Goal: Task Accomplishment & Management: Manage account settings

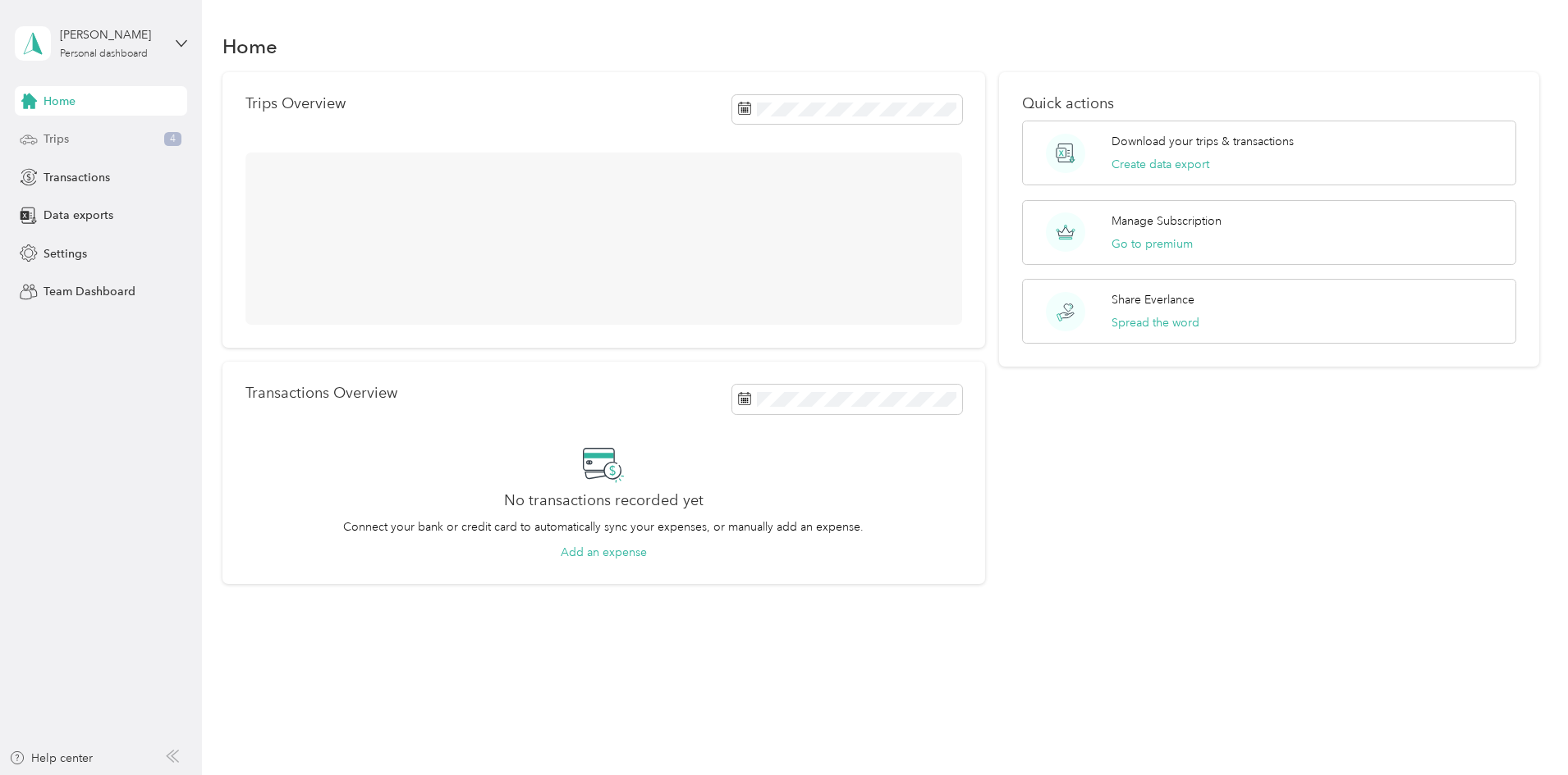
click at [128, 146] on div "Trips 4" at bounding box center [101, 139] width 172 height 29
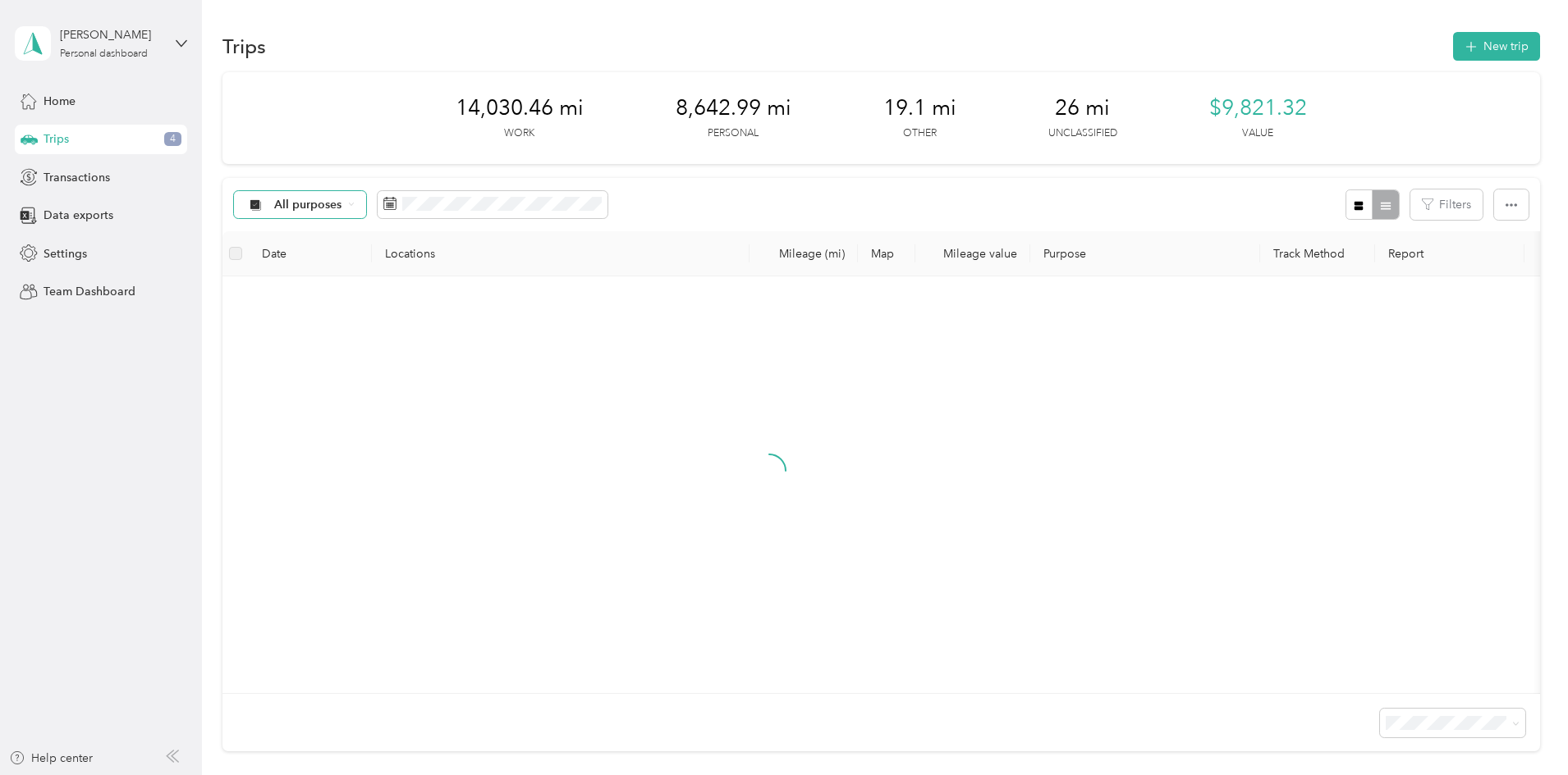
click at [342, 199] on span "All purposes" at bounding box center [307, 205] width 68 height 12
click at [419, 259] on span "Unclassified" at bounding box center [465, 259] width 163 height 18
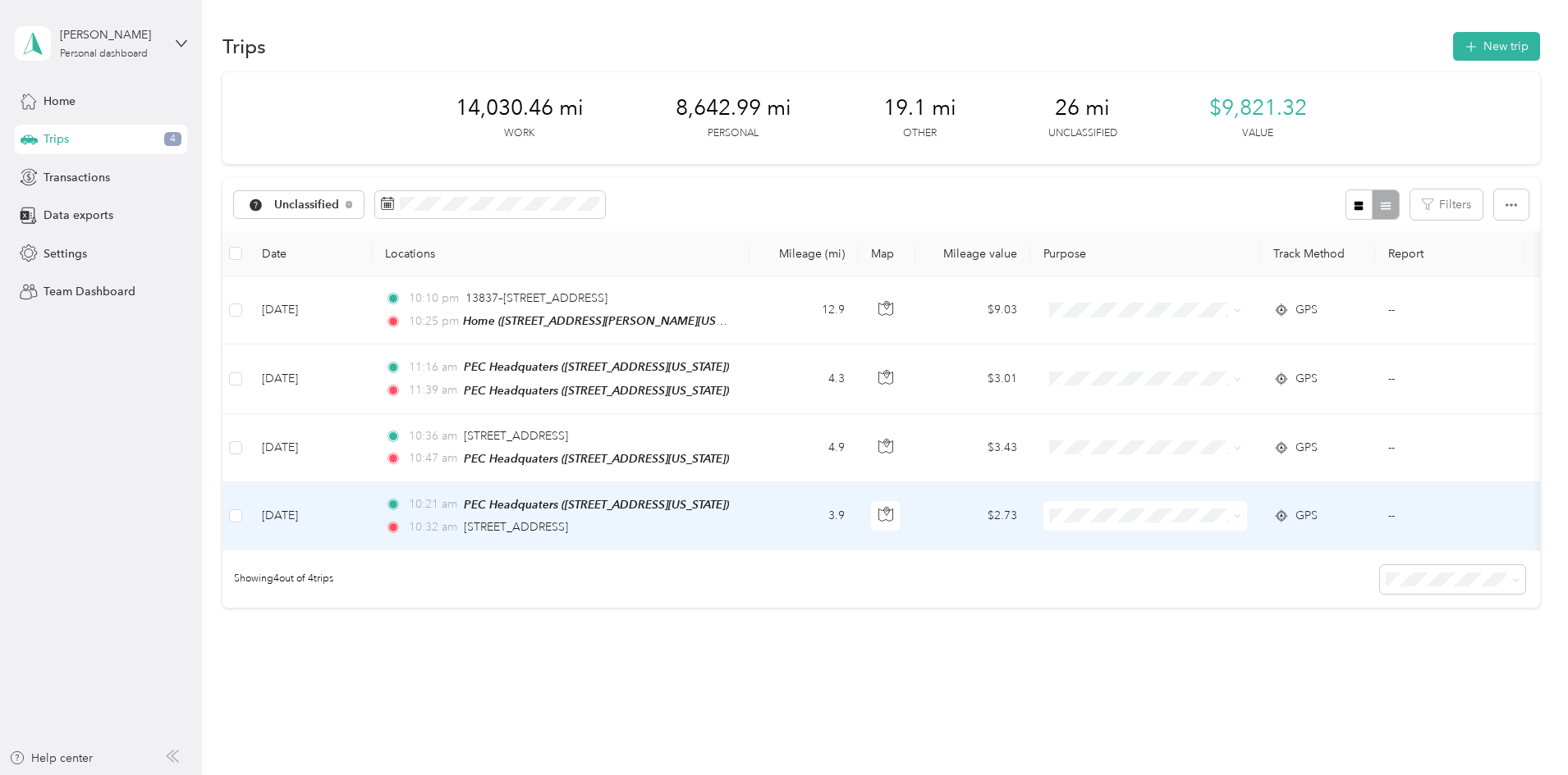
click at [858, 521] on td "3.9" at bounding box center [803, 516] width 108 height 68
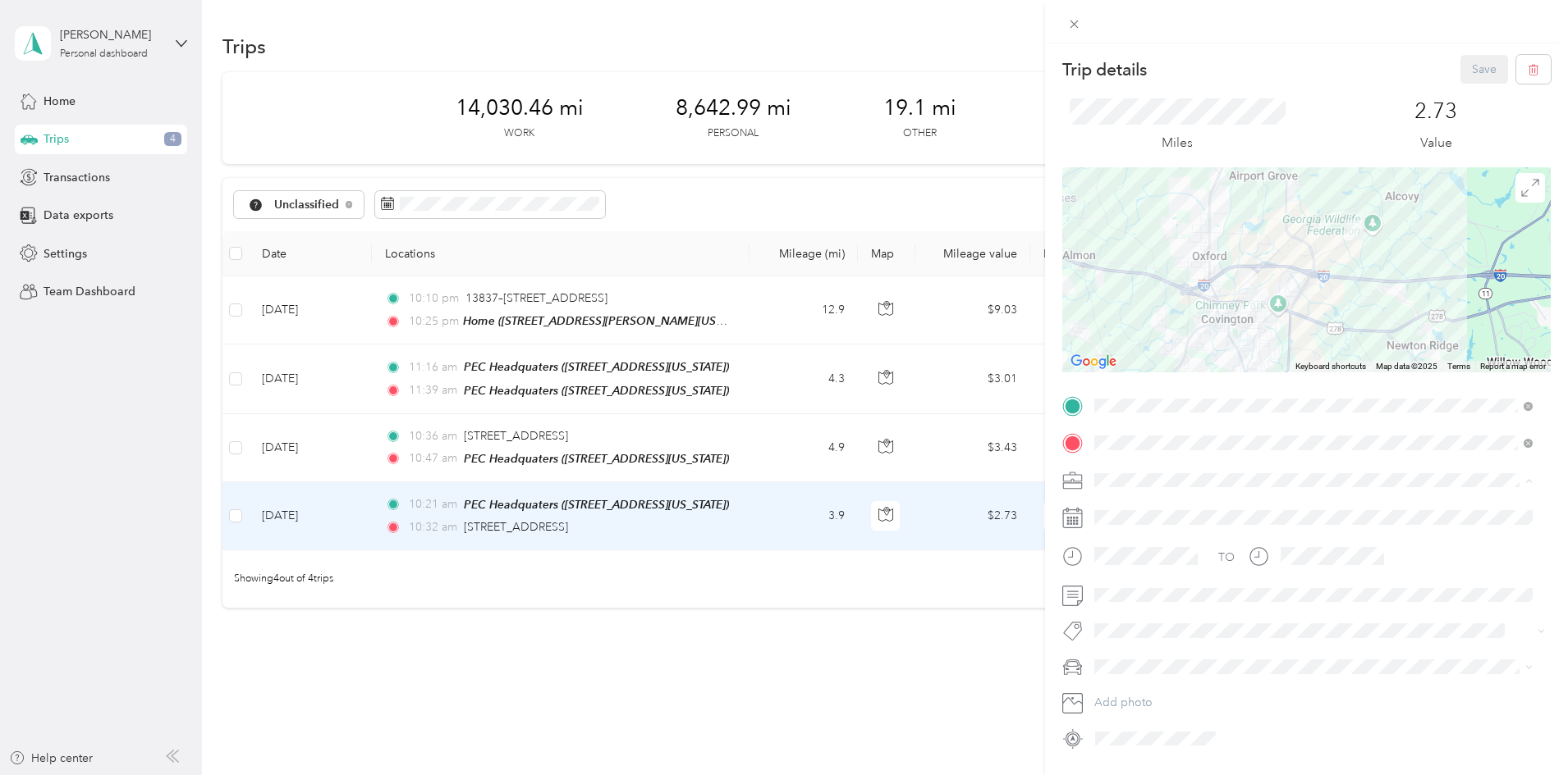
click at [1118, 566] on span "Process Equipment & Controls" at bounding box center [1179, 567] width 158 height 14
click at [1460, 69] on button "Save" at bounding box center [1483, 69] width 48 height 28
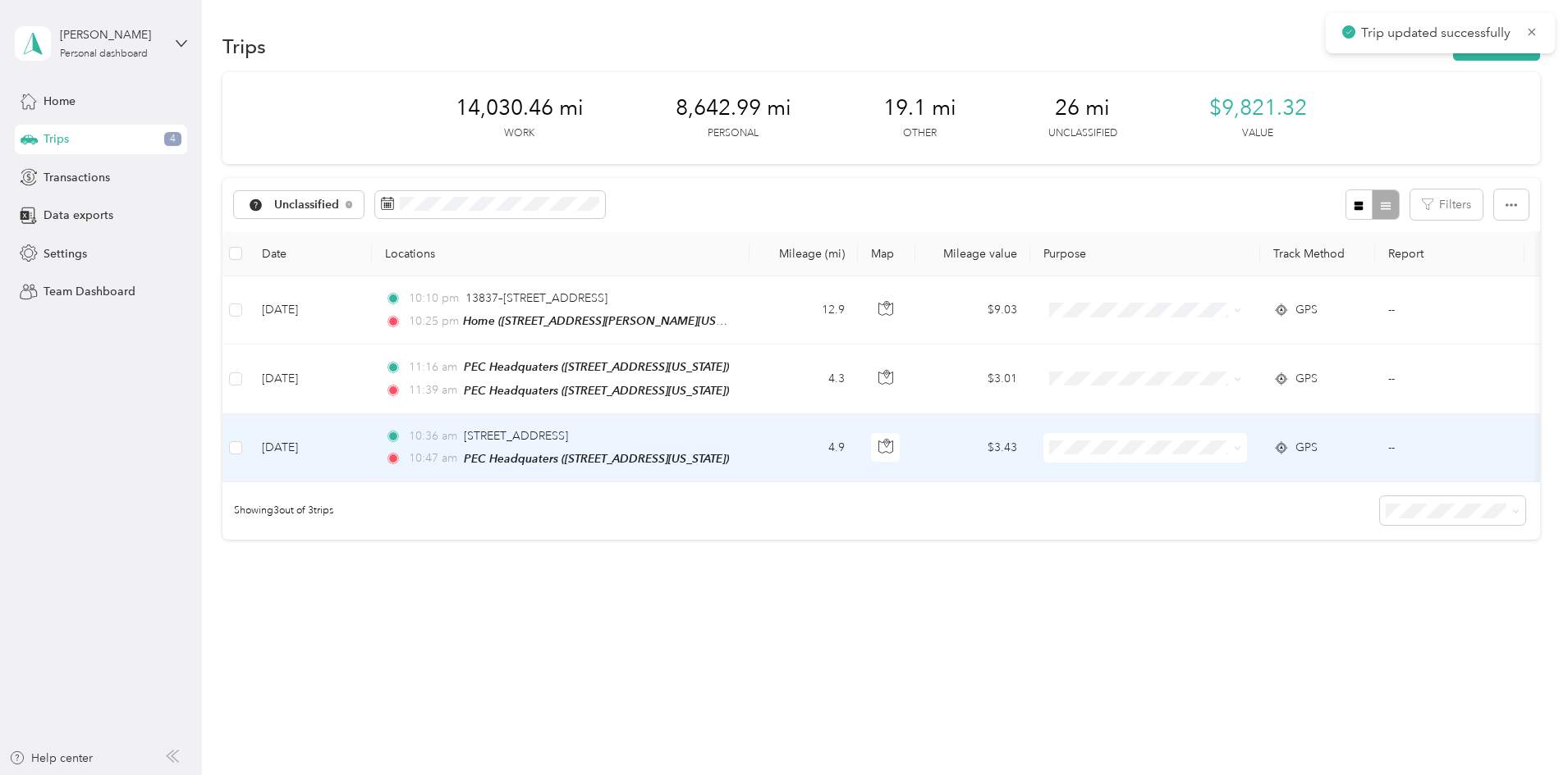
click at [858, 434] on td "4.9" at bounding box center [803, 448] width 108 height 68
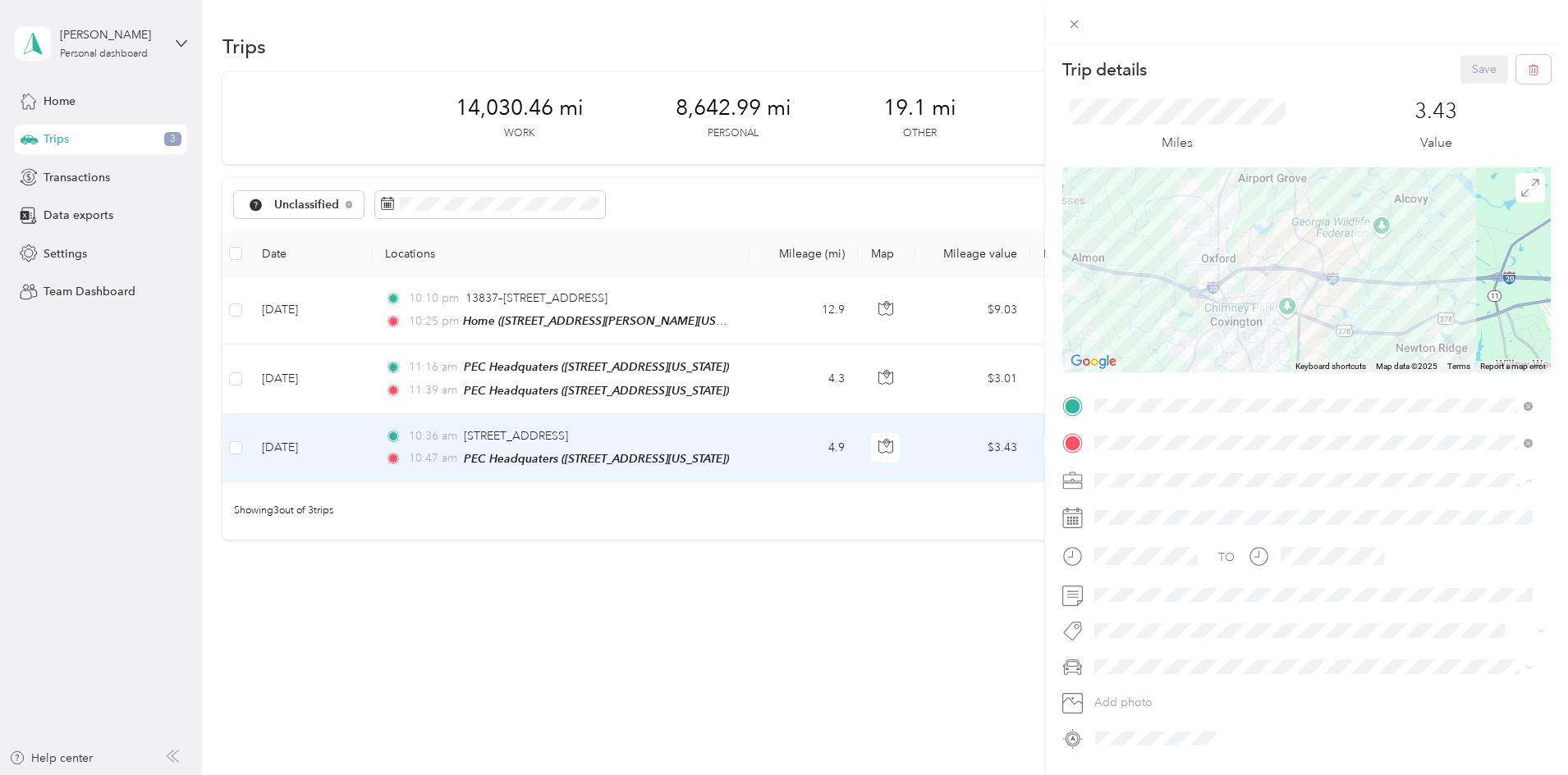
click at [1149, 571] on li "Process Equipment & Controls" at bounding box center [1313, 567] width 450 height 28
click at [1457, 84] on div "Miles 3.43 Value" at bounding box center [1306, 126] width 488 height 84
click at [1463, 75] on button "Save" at bounding box center [1483, 69] width 48 height 28
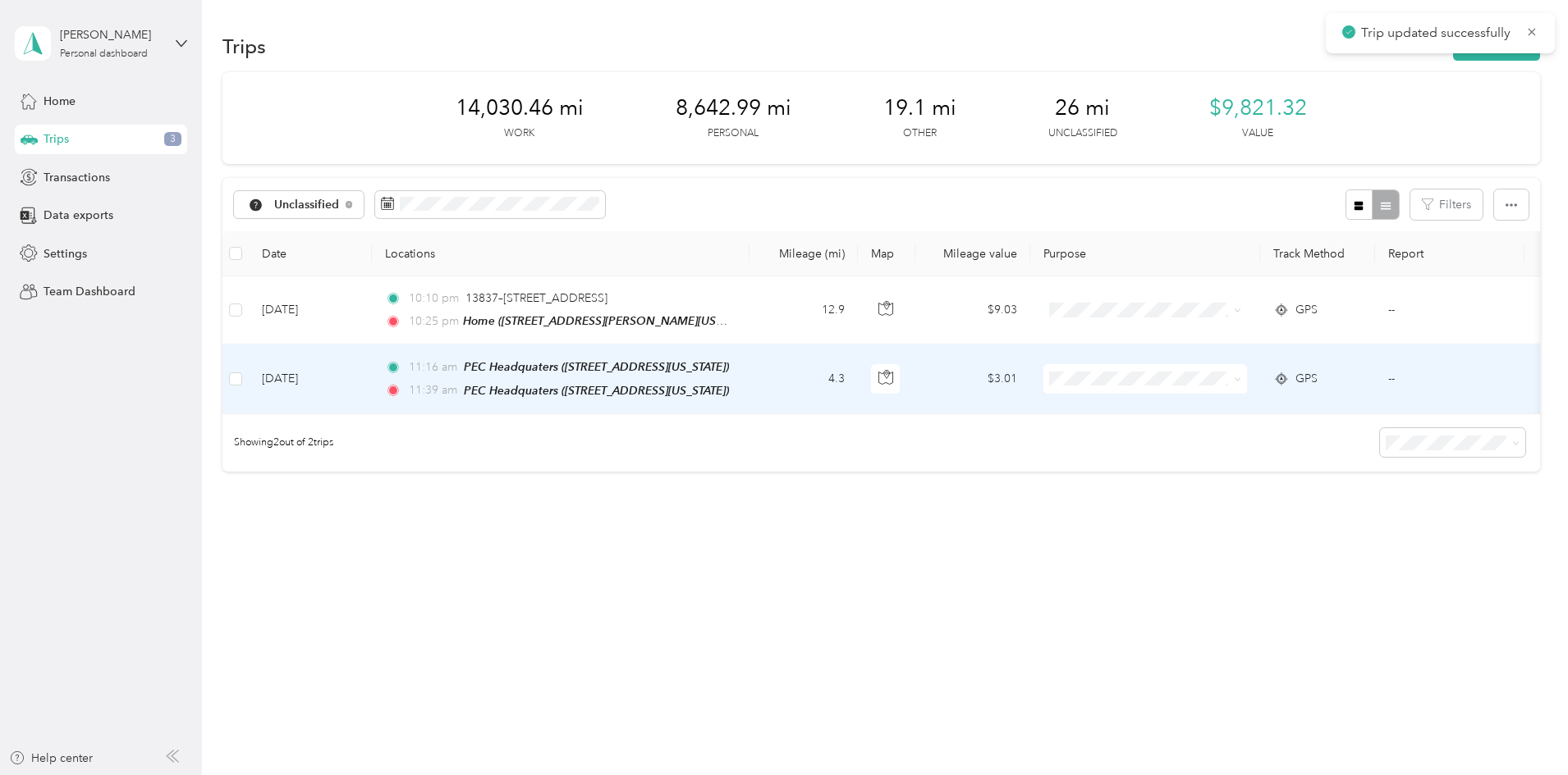
click at [858, 380] on td "4.3" at bounding box center [803, 379] width 108 height 69
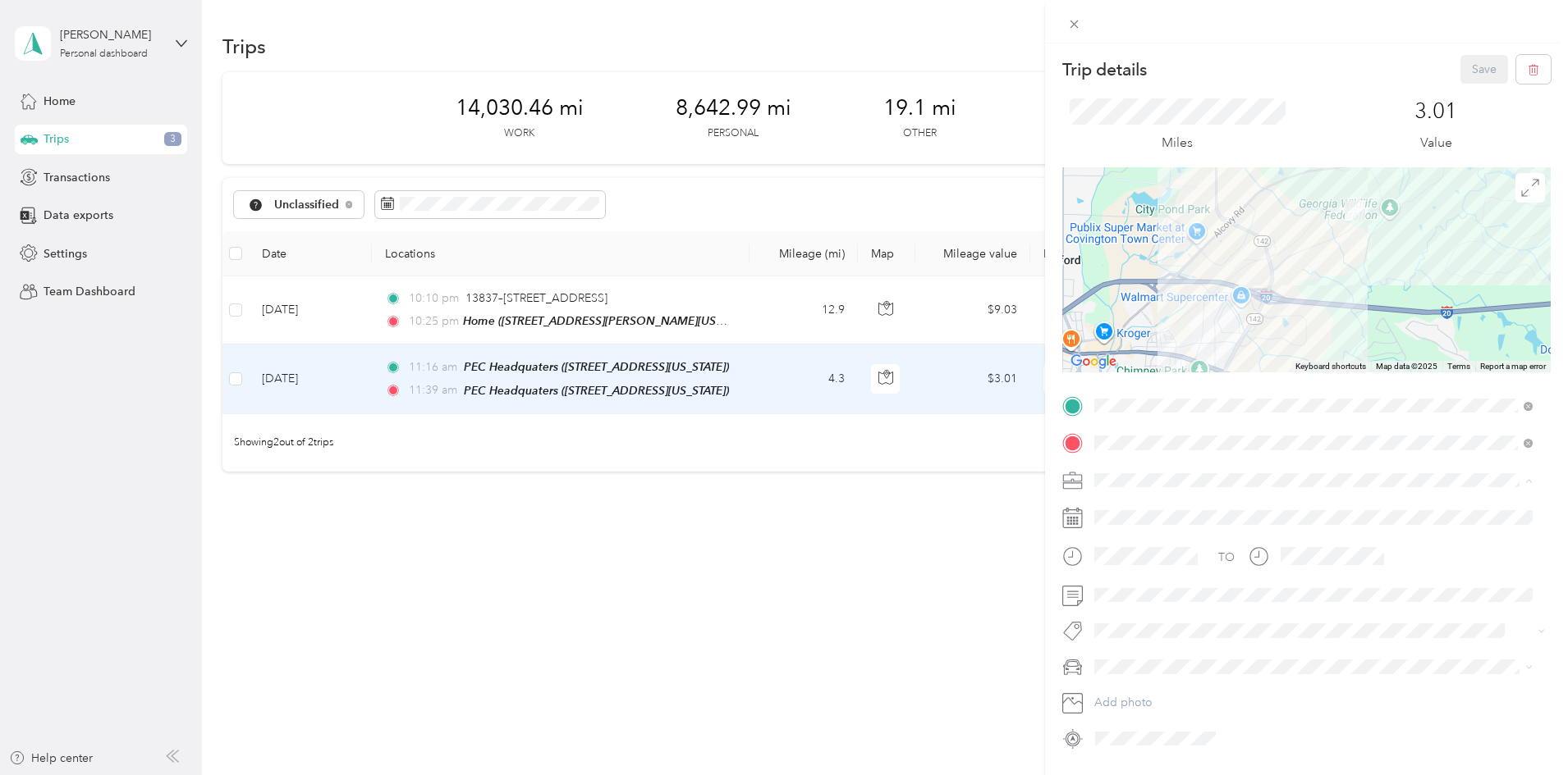
click at [1123, 538] on span "Personal" at bounding box center [1122, 537] width 44 height 14
click at [1460, 64] on button "Save" at bounding box center [1483, 69] width 48 height 28
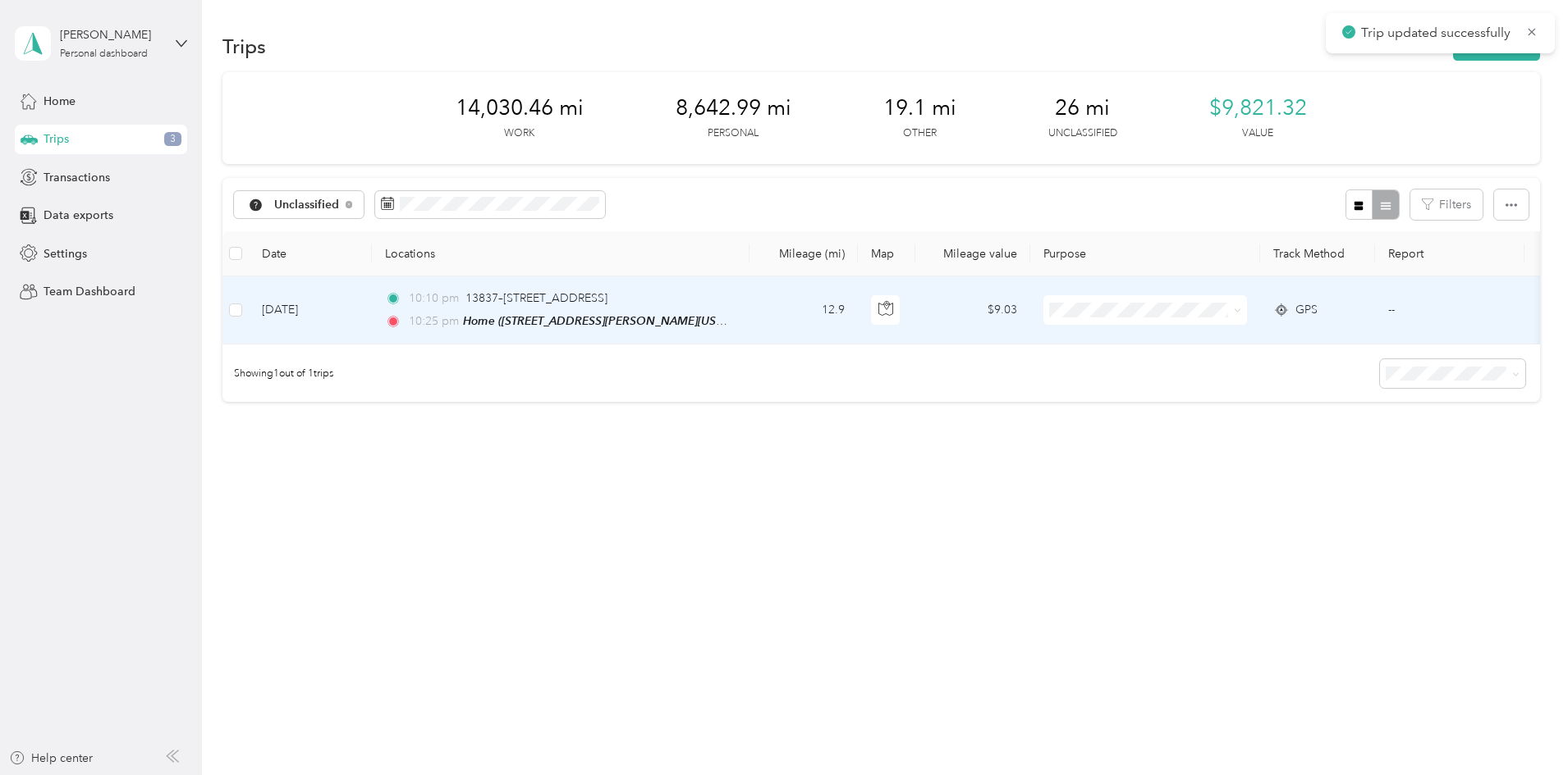
click at [858, 299] on td "12.9" at bounding box center [803, 310] width 108 height 68
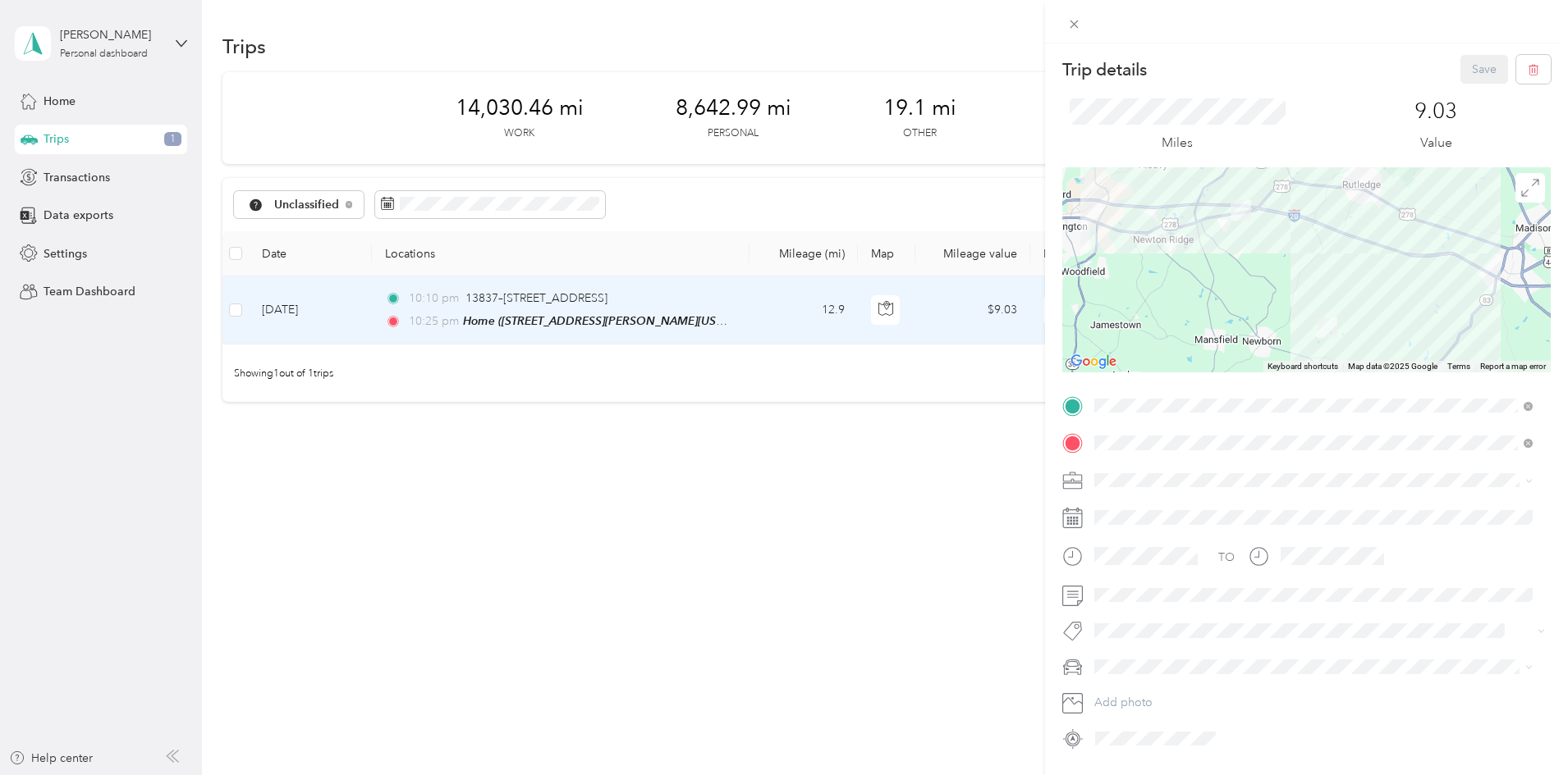
click at [1175, 623] on div "Ministry" at bounding box center [1314, 624] width 427 height 18
click at [1478, 74] on button "Save" at bounding box center [1483, 69] width 48 height 28
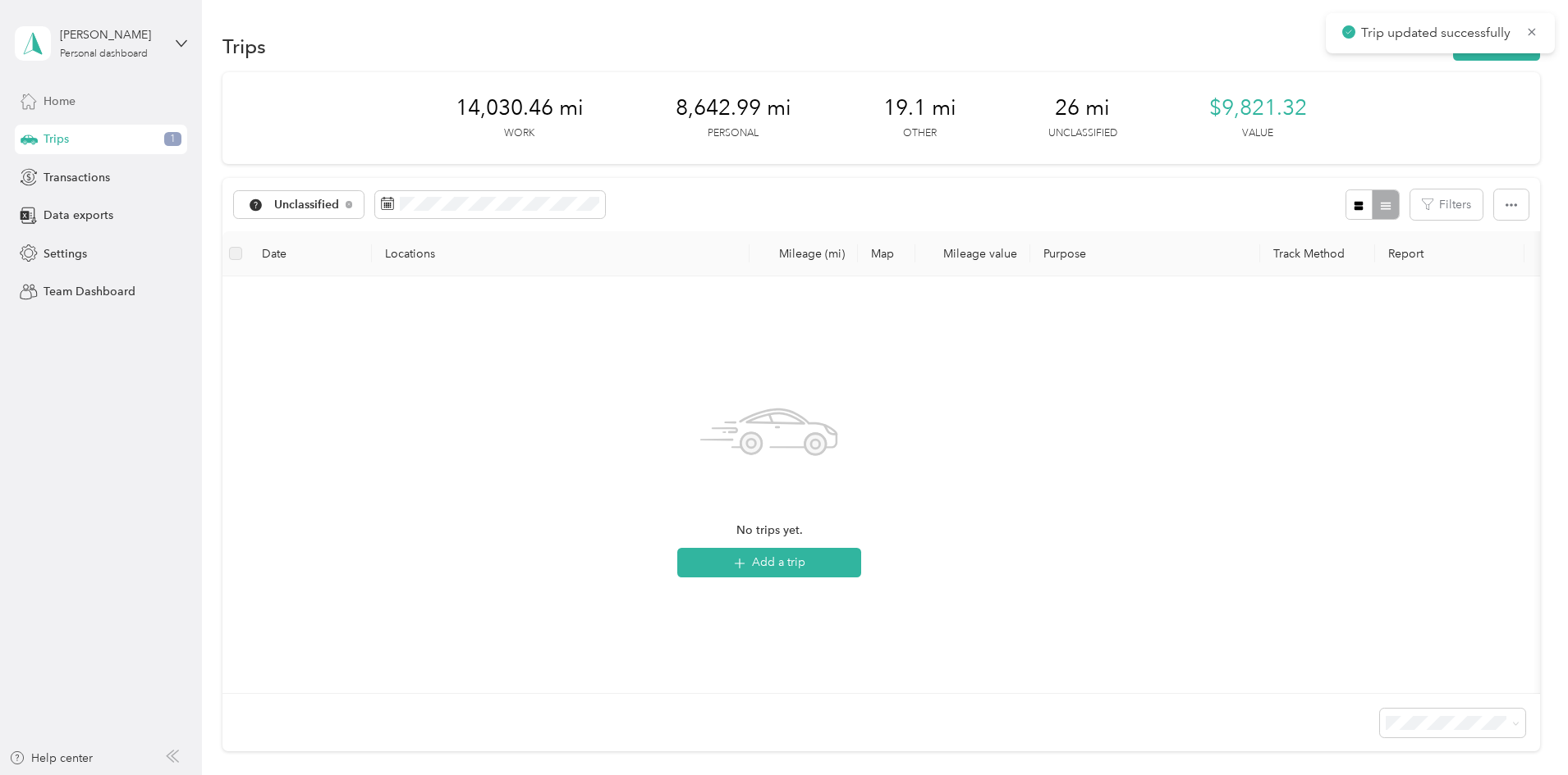
click at [135, 105] on div "Home" at bounding box center [101, 100] width 172 height 29
